Goal: Find contact information: Find contact information

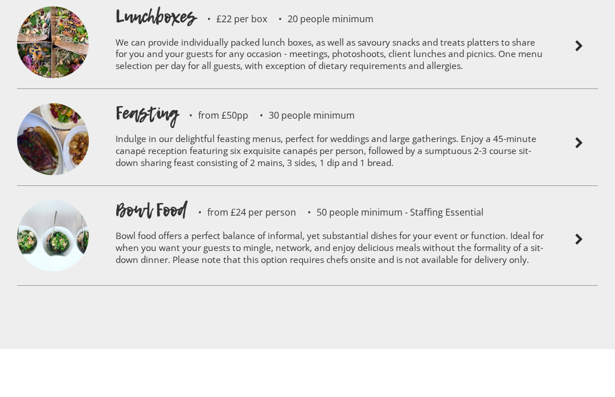
scroll to position [2757, 0]
click at [275, 125] on p "Indulge in our delightful feasting menus, perfect for weddings and large gather…" at bounding box center [332, 152] width 433 height 54
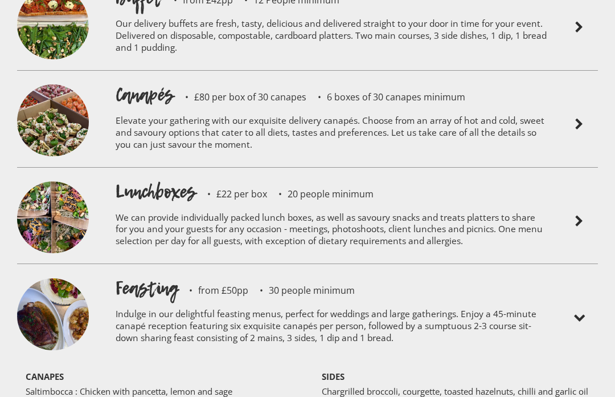
scroll to position [2582, 0]
click at [291, 300] on p "Indulge in our delightful feasting menus, perfect for weddings and large gather…" at bounding box center [332, 327] width 433 height 54
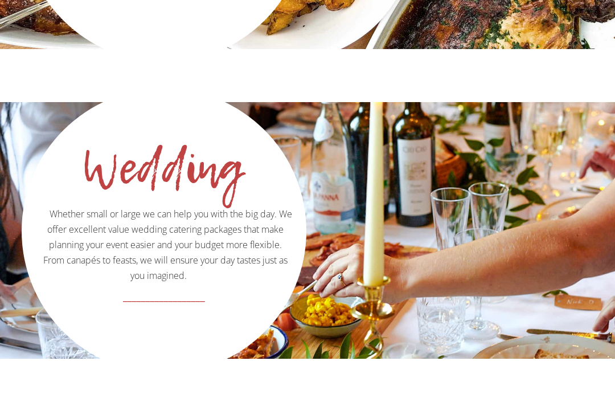
scroll to position [1703, 0]
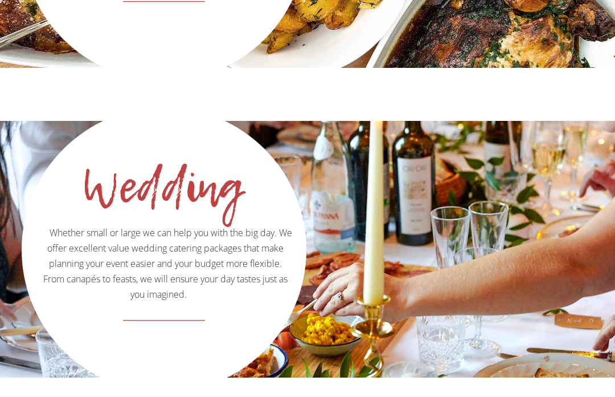
click at [189, 181] on div "Wedding" at bounding box center [162, 186] width 228 height 11
click at [189, 259] on span "Whether small or large we can help you with the big day. We offer excellent val…" at bounding box center [166, 264] width 254 height 74
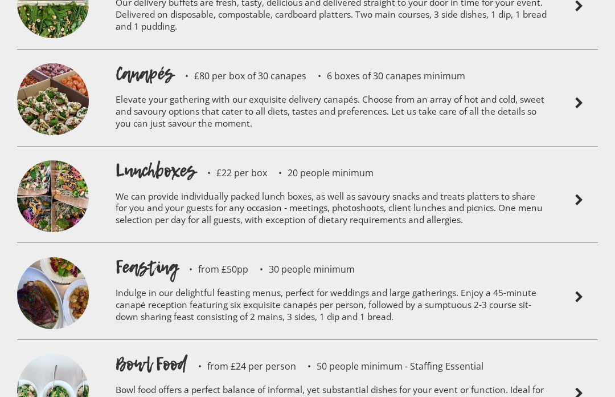
scroll to position [2603, 0]
click at [586, 290] on img at bounding box center [580, 297] width 14 height 14
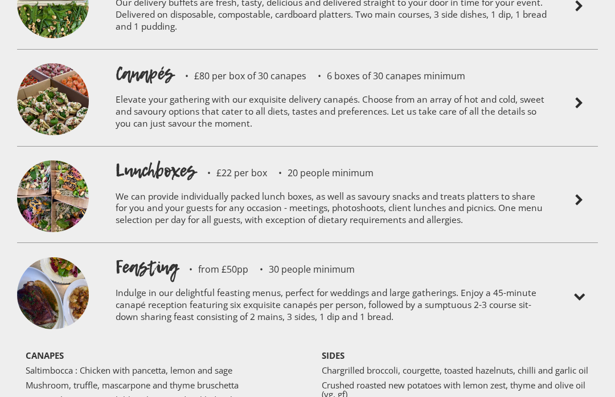
click at [580, 290] on img at bounding box center [580, 297] width 14 height 14
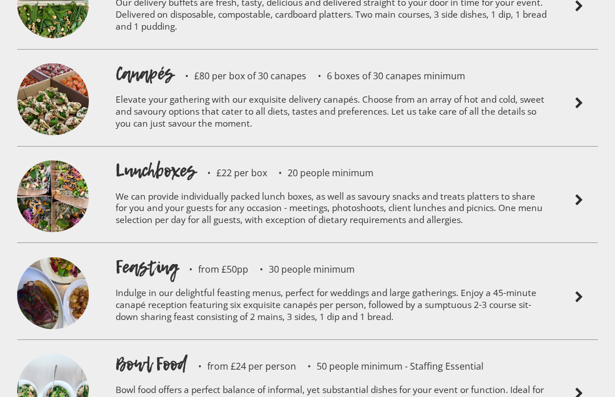
click at [586, 290] on img at bounding box center [580, 297] width 14 height 14
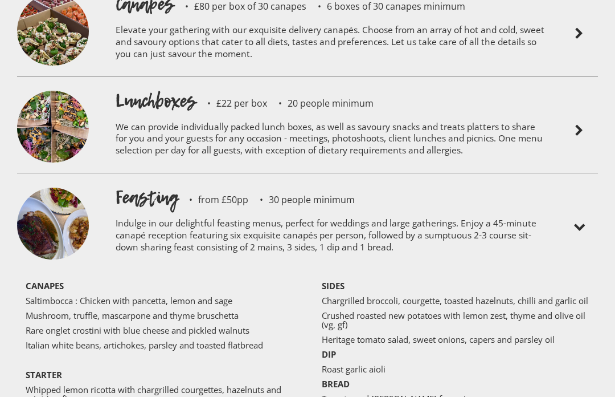
scroll to position [2616, 0]
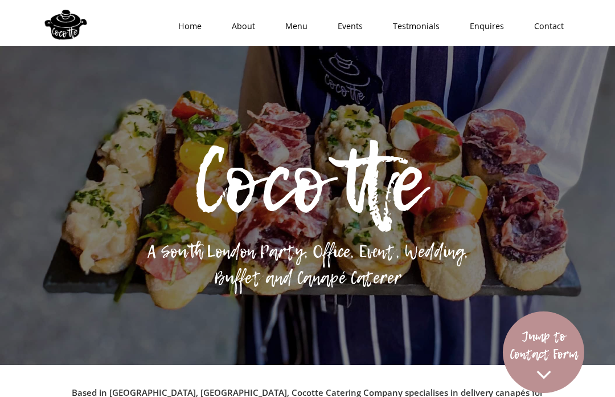
click at [303, 21] on link "Menu" at bounding box center [293, 26] width 52 height 34
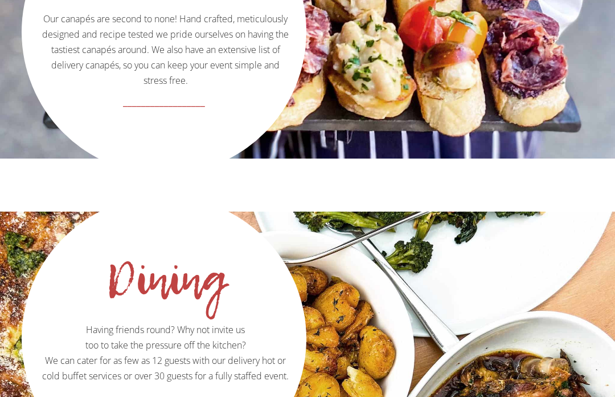
scroll to position [1304, 0]
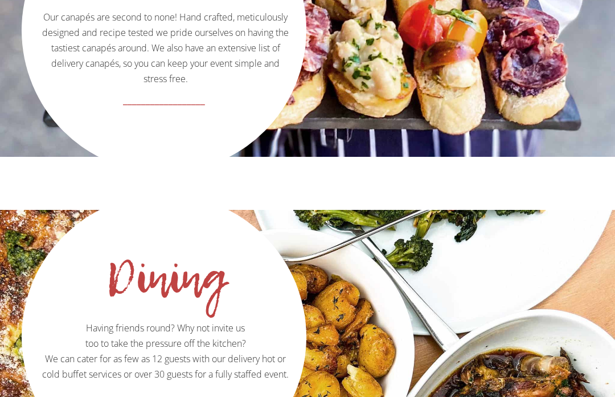
click at [238, 329] on p "Having friends round? Why not invite us too to take the pressure off the kitche…" at bounding box center [164, 290] width 282 height 186
click at [567, 319] on div "Dining Having friends round? Why not invite us too to take the pressure off the…" at bounding box center [307, 338] width 615 height 256
click at [558, 339] on div "Dining Having friends round? Why not invite us too to take the pressure off the…" at bounding box center [307, 338] width 615 height 256
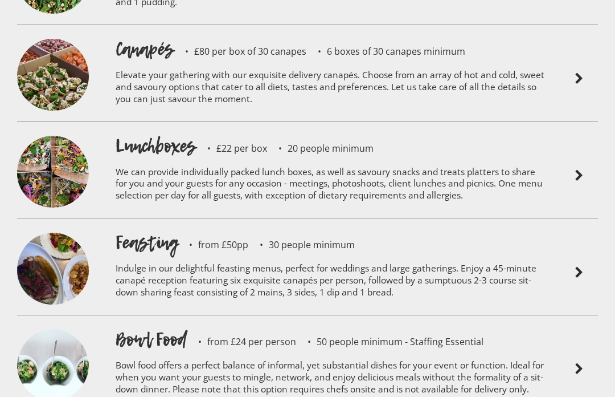
scroll to position [2628, 0]
click at [520, 255] on p "Indulge in our delightful feasting menus, perfect for weddings and large gather…" at bounding box center [332, 282] width 433 height 54
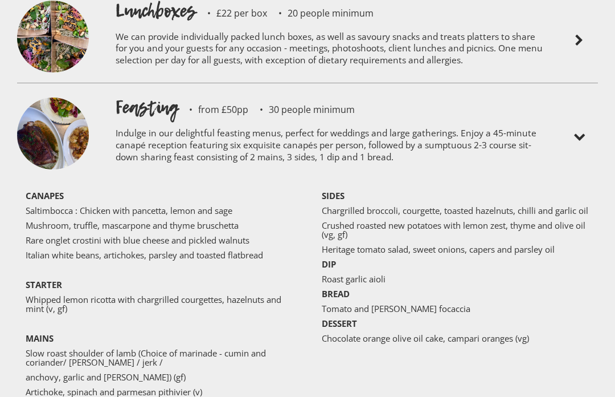
scroll to position [2755, 0]
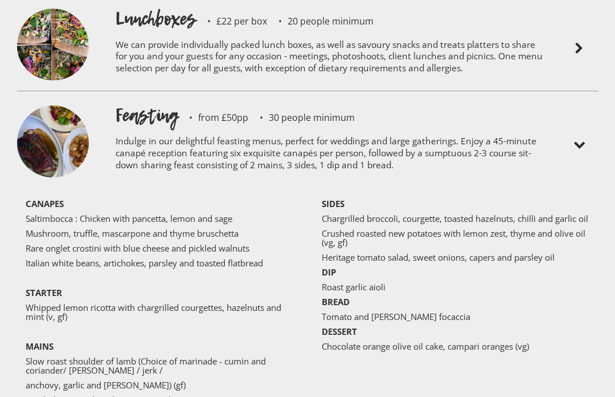
click at [585, 138] on img at bounding box center [580, 145] width 14 height 14
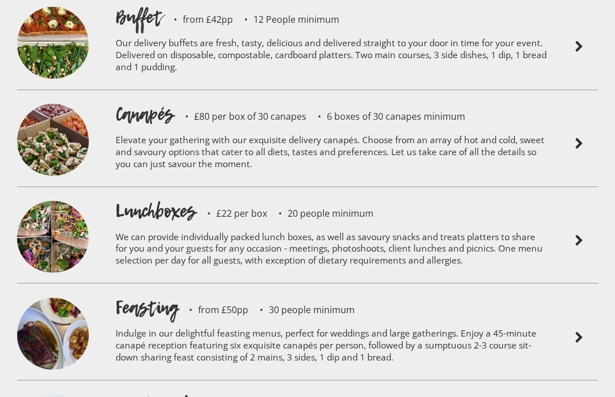
scroll to position [2563, 0]
click at [567, 305] on div at bounding box center [579, 337] width 50 height 85
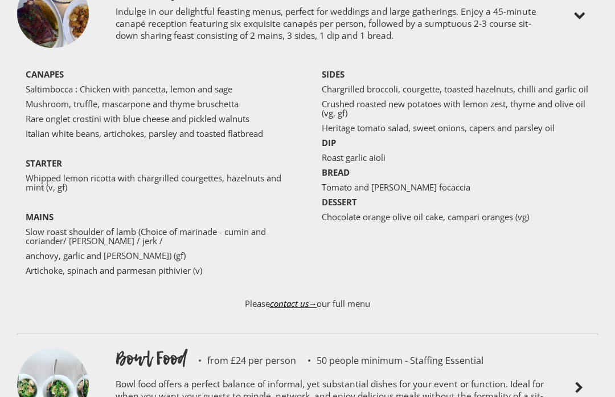
scroll to position [2884, 0]
click at [361, 287] on p "Please contact us→ our full menu" at bounding box center [307, 308] width 581 height 43
click at [297, 297] on link "contact us→" at bounding box center [293, 302] width 47 height 11
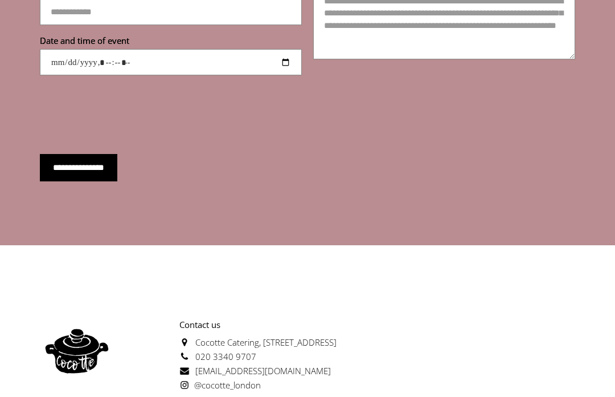
scroll to position [4294, 0]
